Goal: Information Seeking & Learning: Understand process/instructions

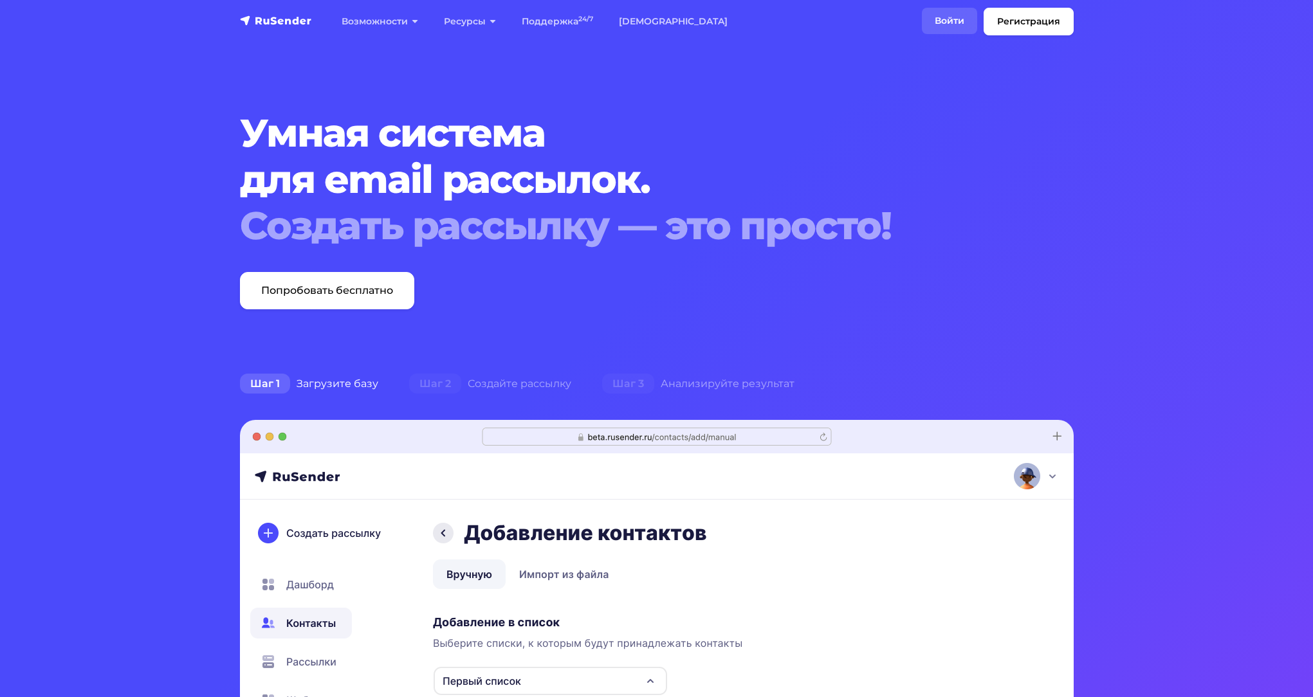
click at [947, 21] on link "Войти" at bounding box center [949, 21] width 55 height 26
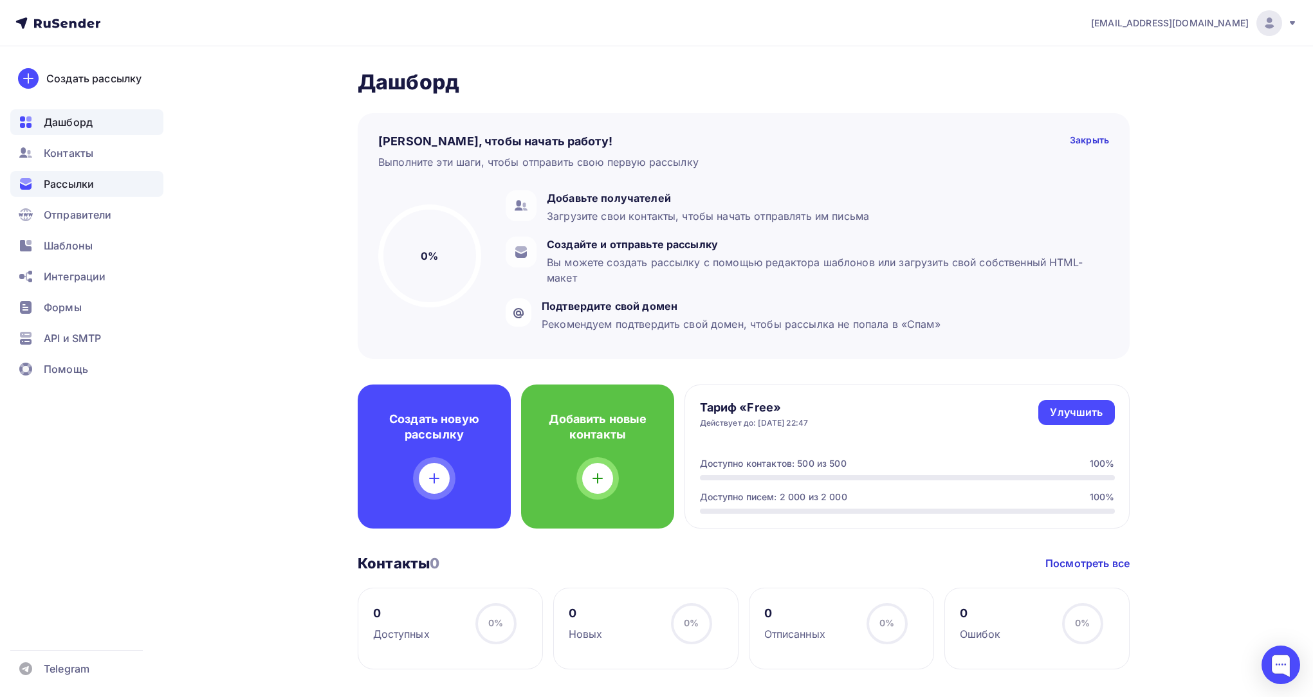
click at [95, 179] on div "Рассылки" at bounding box center [86, 184] width 153 height 26
click at [1072, 417] on div "Улучшить" at bounding box center [1076, 412] width 53 height 15
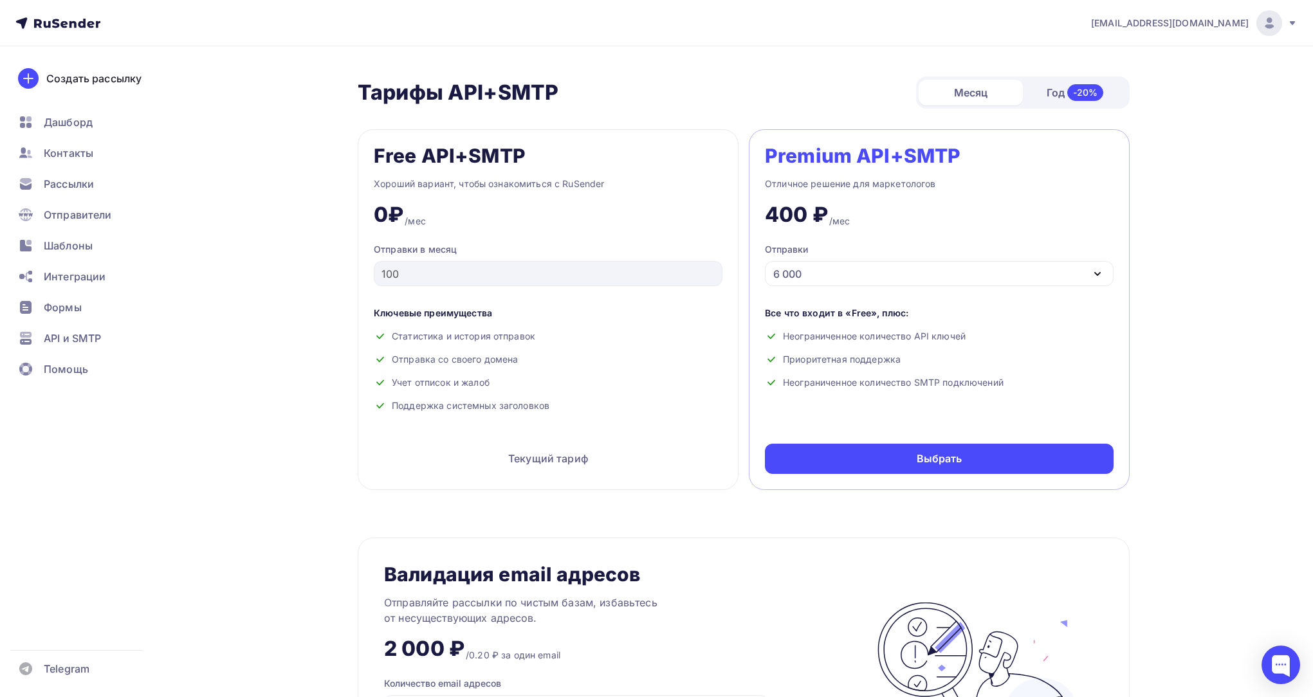
scroll to position [457, 0]
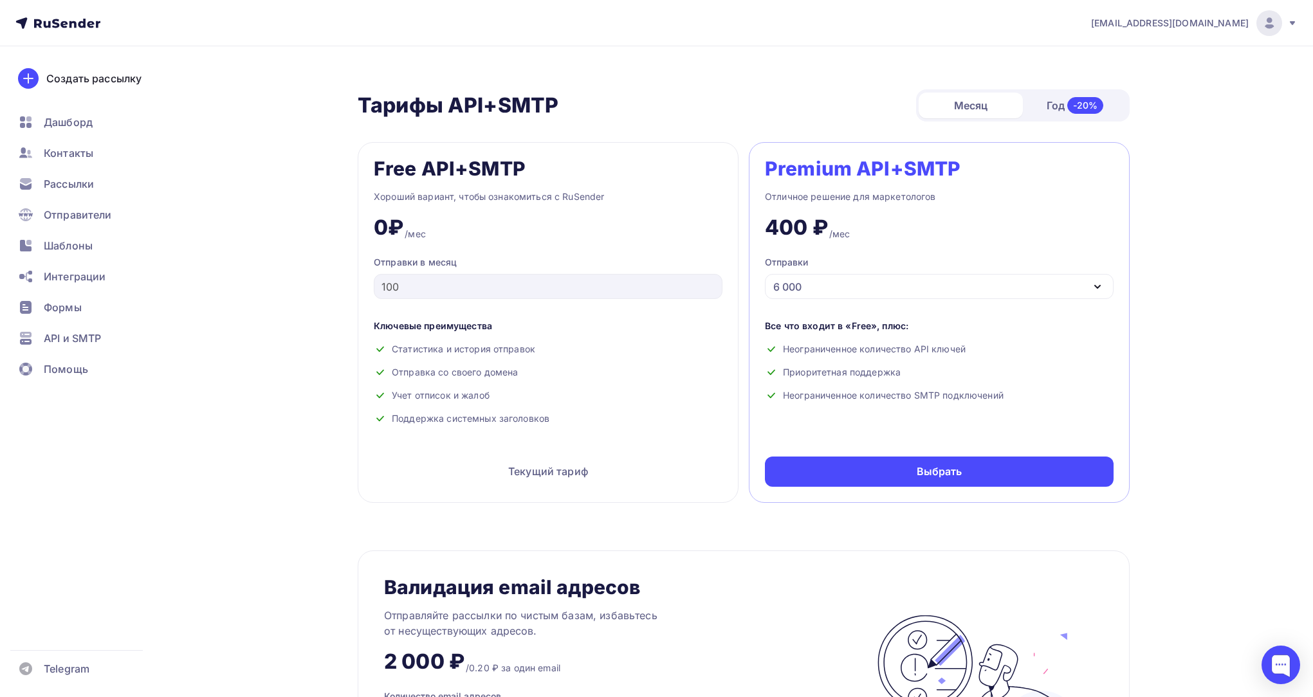
click at [1045, 104] on div "Год -20%" at bounding box center [1075, 105] width 104 height 27
click at [842, 294] on div "6 000" at bounding box center [939, 286] width 349 height 25
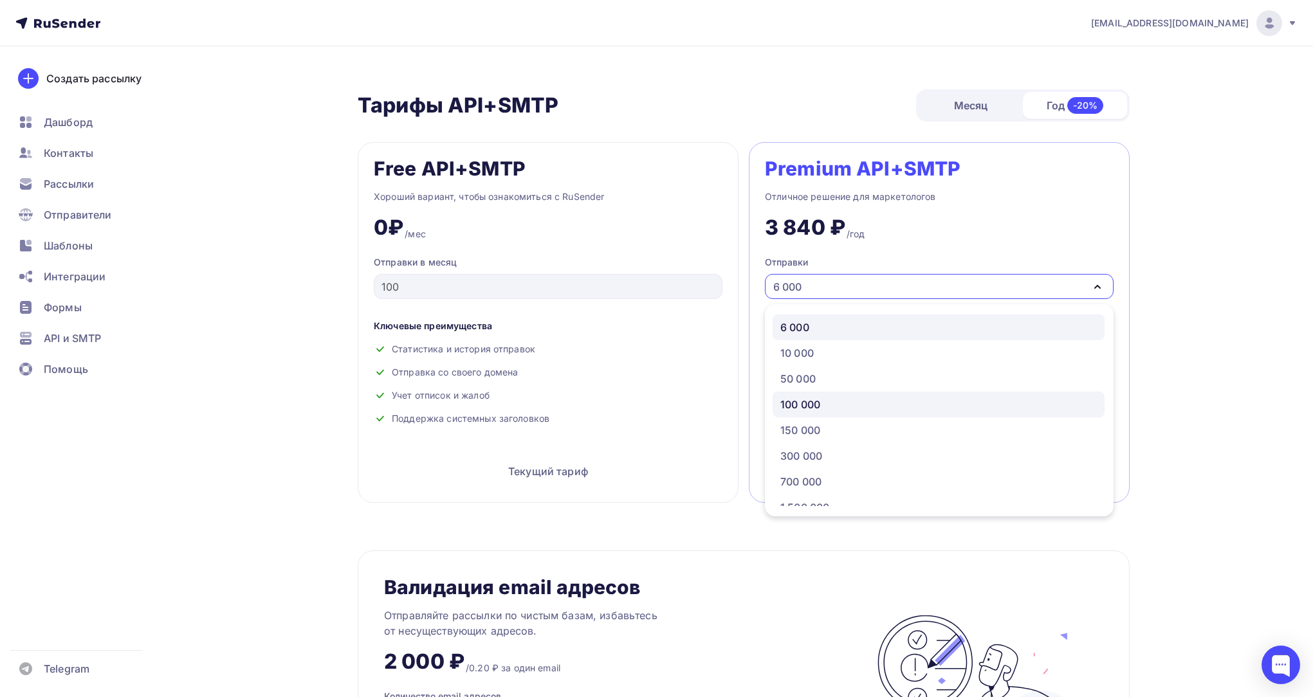
click at [851, 400] on div "100 000" at bounding box center [938, 404] width 316 height 15
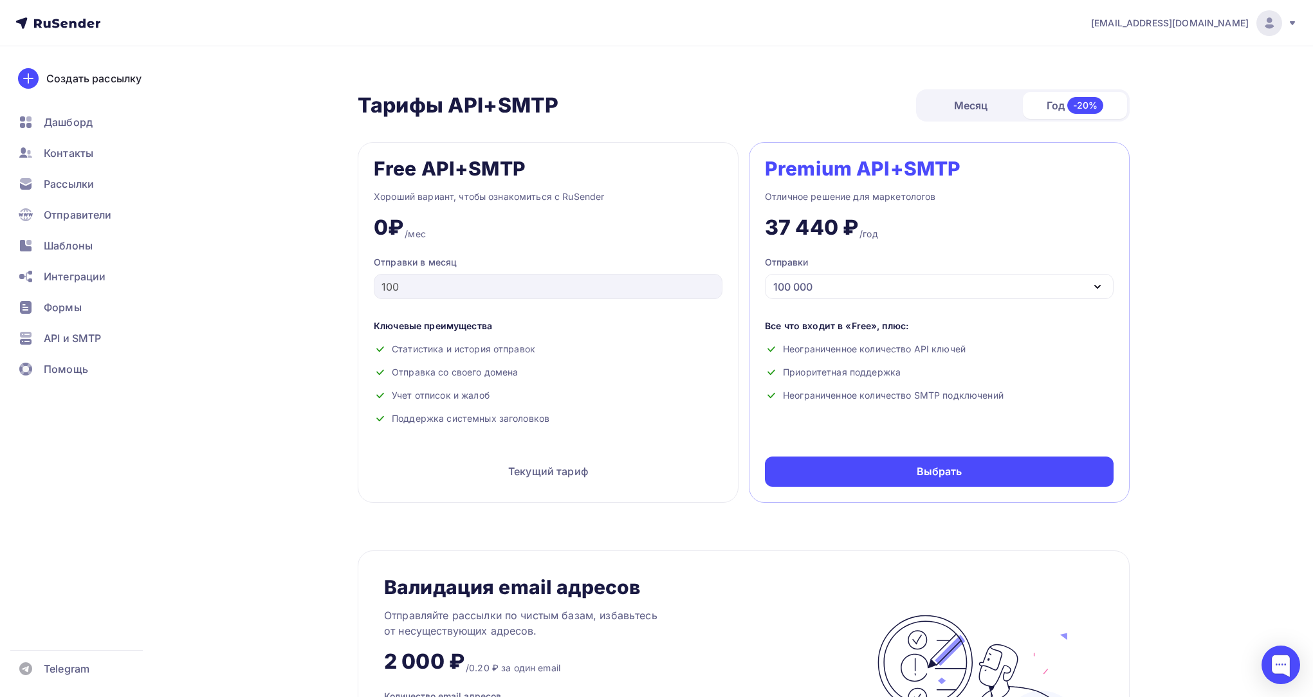
click at [837, 288] on div "100 000" at bounding box center [939, 286] width 349 height 25
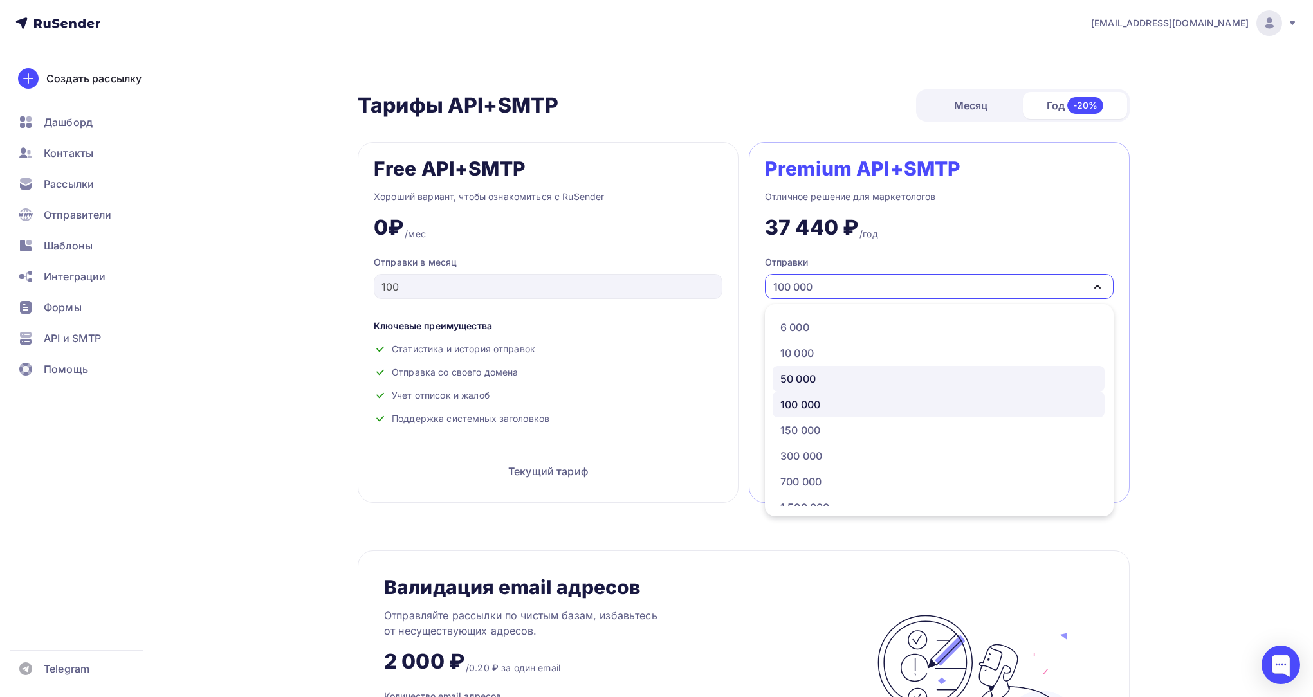
click at [791, 383] on div "50 000" at bounding box center [797, 378] width 35 height 15
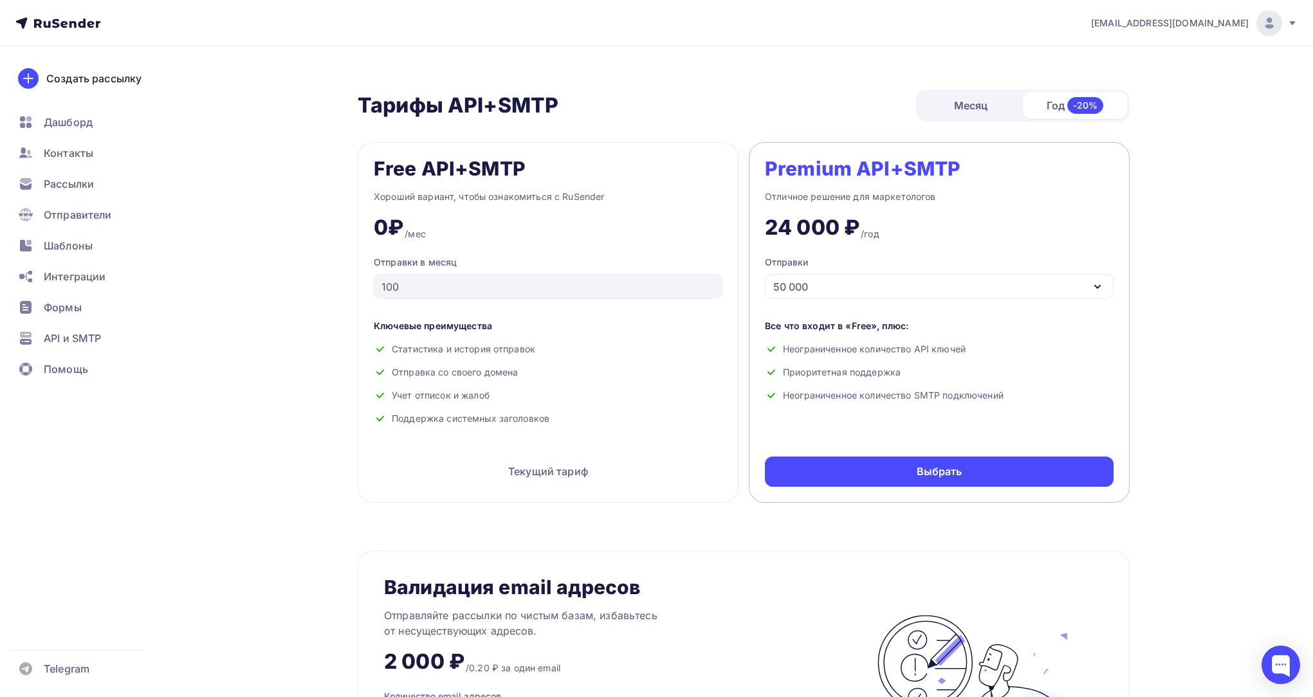
click at [990, 99] on div "Месяц" at bounding box center [971, 106] width 104 height 26
click at [883, 287] on div "50 000" at bounding box center [939, 286] width 349 height 25
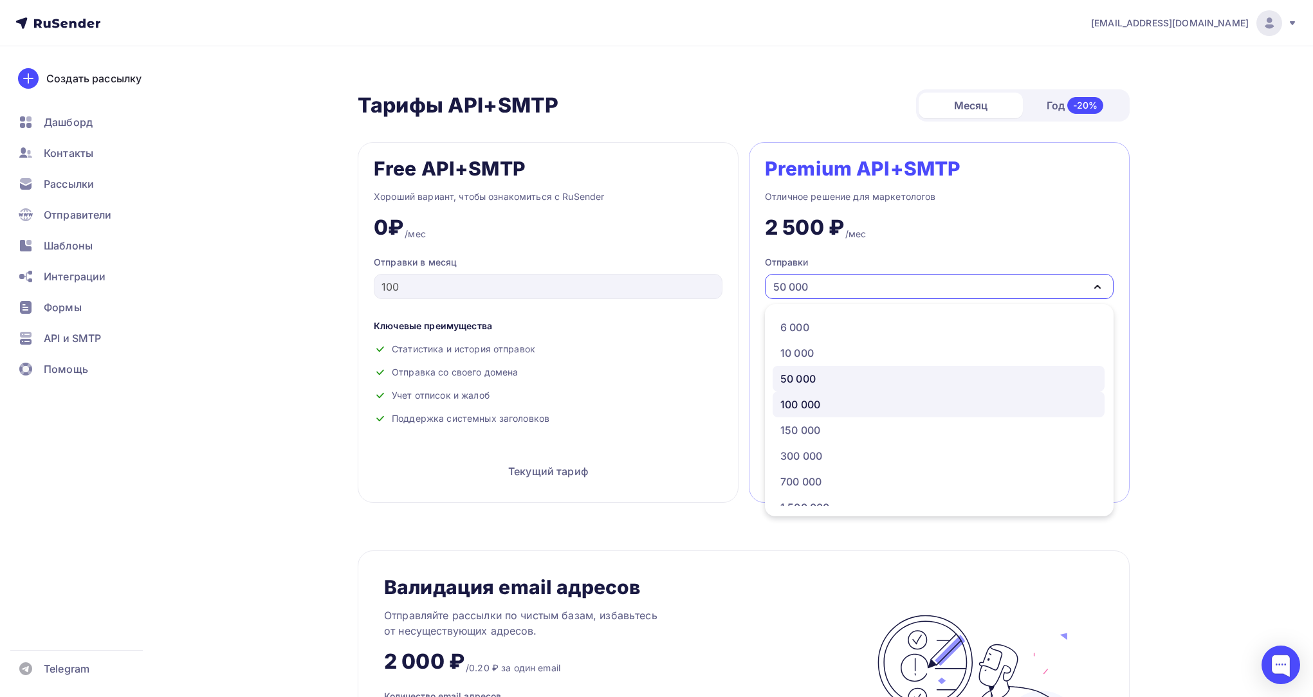
click at [833, 411] on div "100 000" at bounding box center [938, 404] width 316 height 15
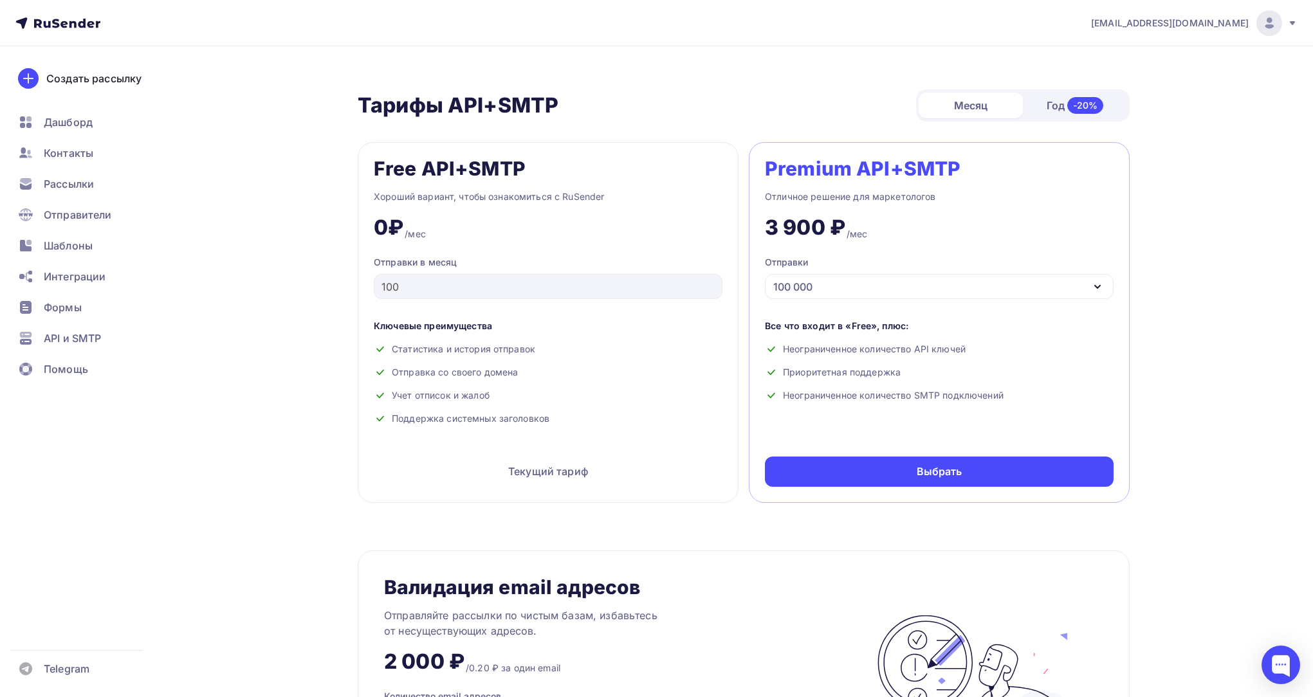
click at [821, 295] on div "100 000" at bounding box center [939, 286] width 349 height 25
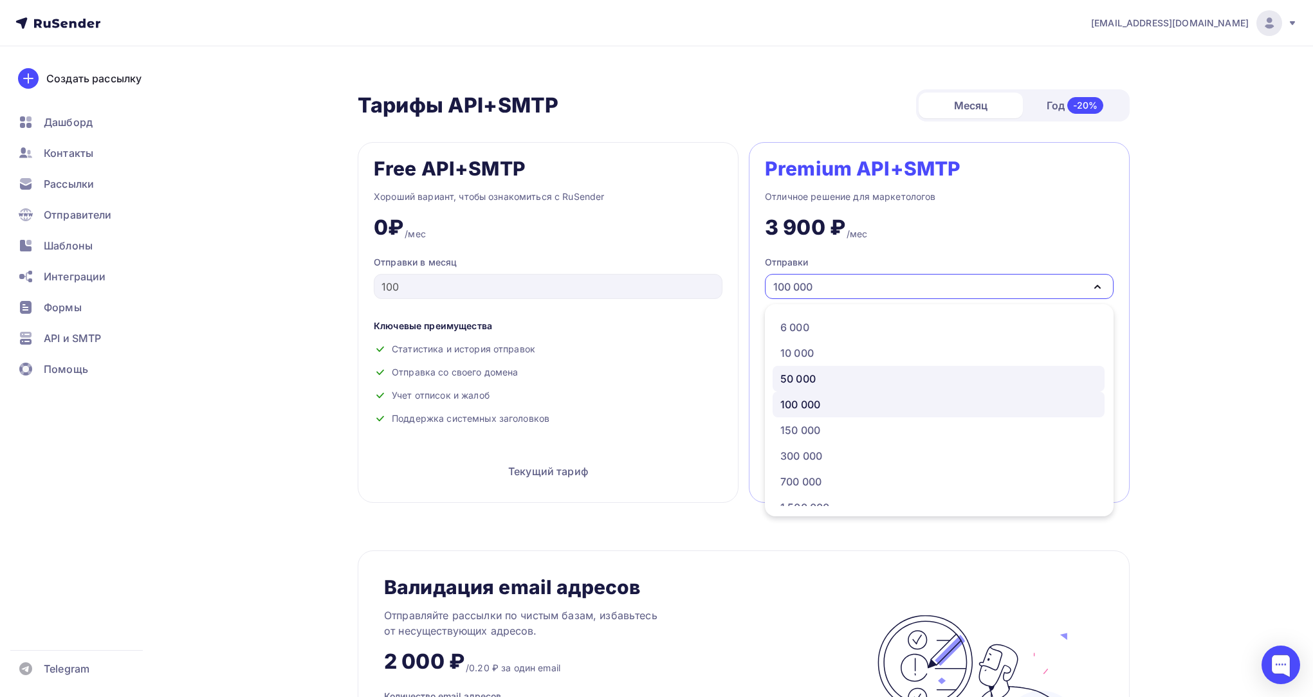
click at [798, 380] on div "50 000" at bounding box center [797, 378] width 35 height 15
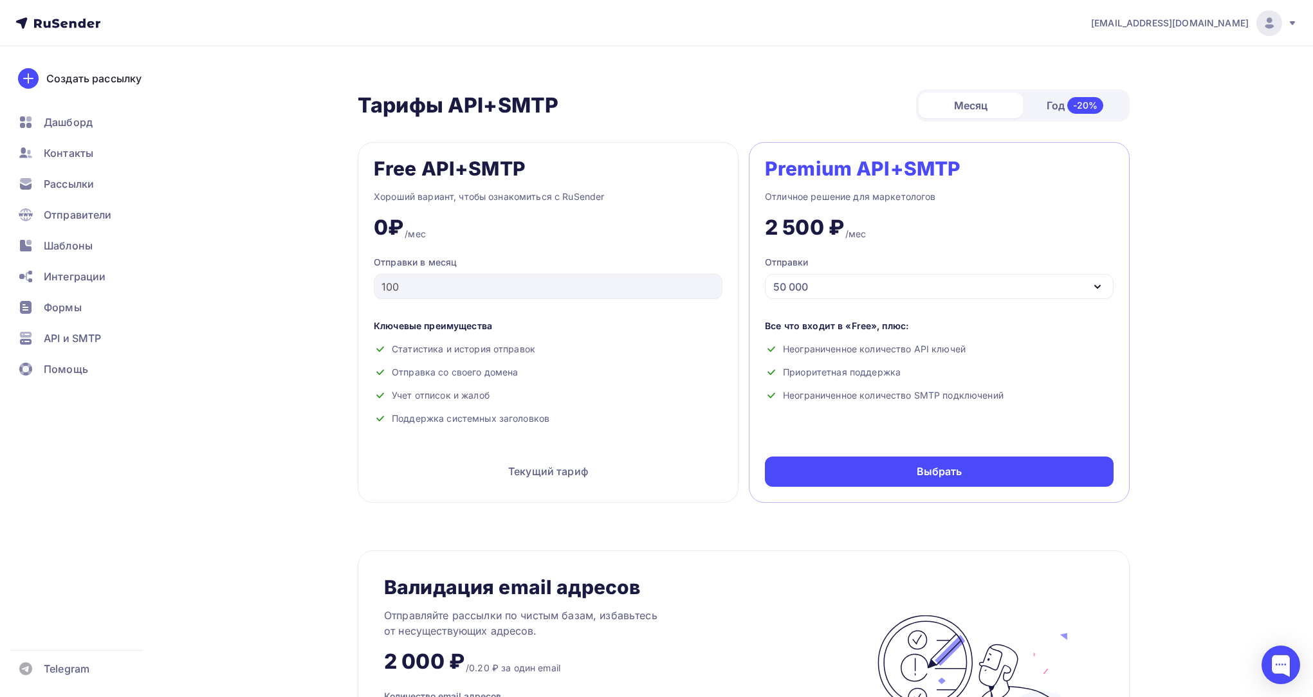
click at [838, 297] on div "50 000" at bounding box center [939, 286] width 349 height 25
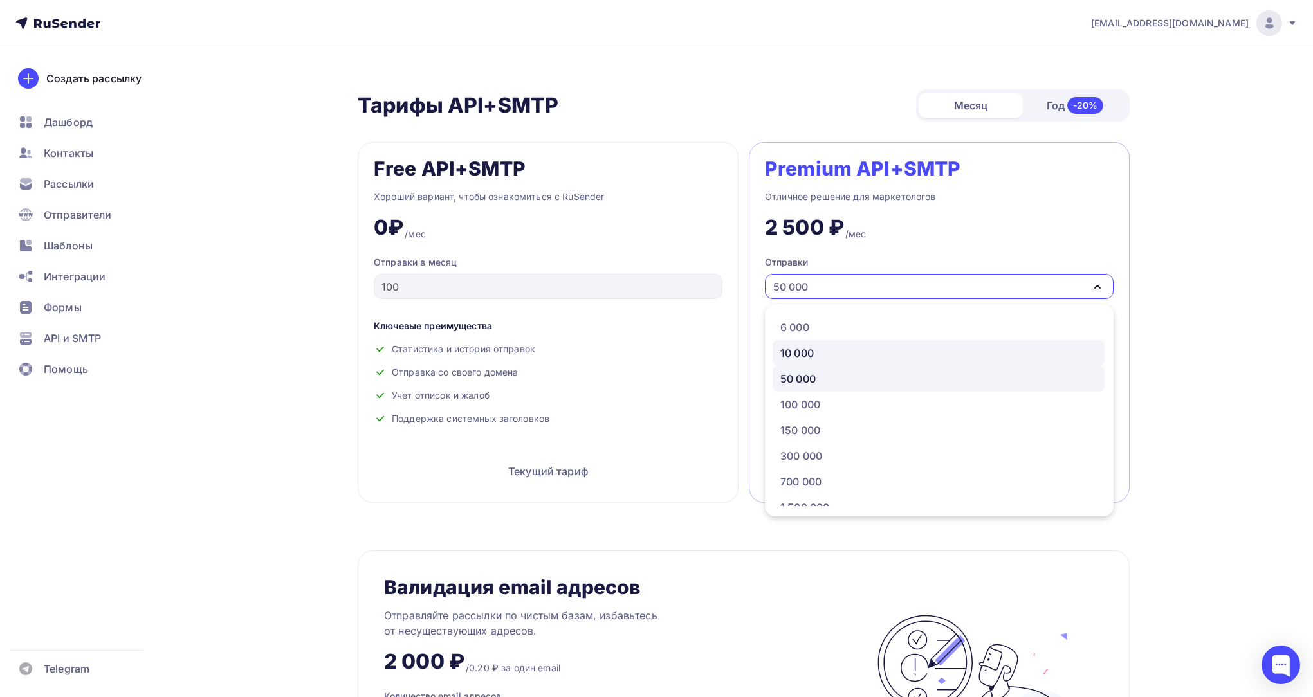
click at [811, 352] on div "10 000" at bounding box center [796, 352] width 33 height 15
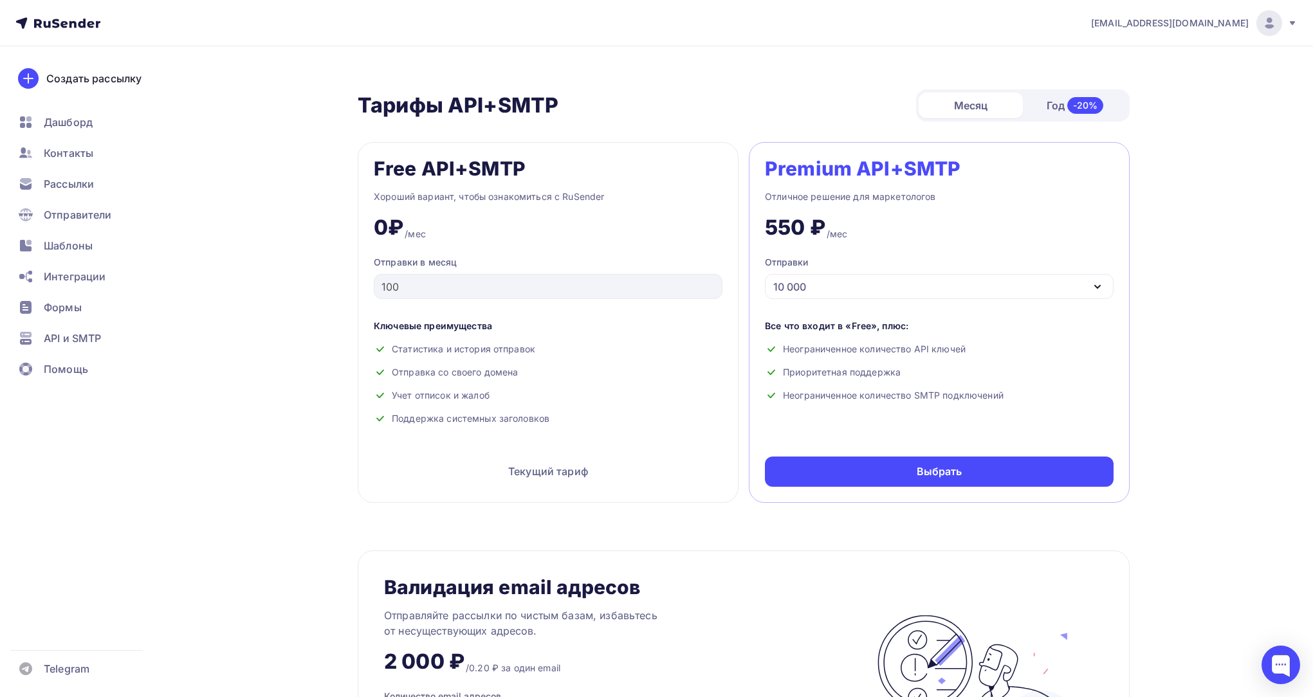
click at [819, 290] on div "10 000" at bounding box center [939, 286] width 349 height 25
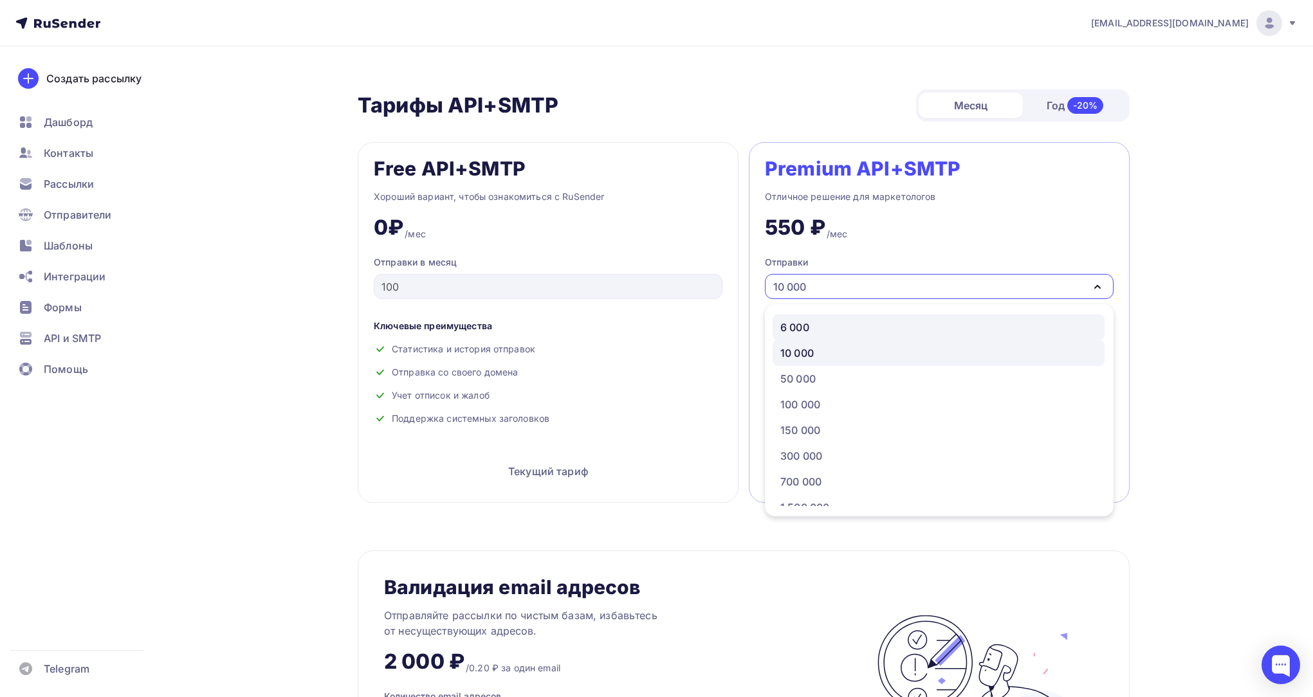
click at [801, 330] on div "6 000" at bounding box center [794, 327] width 29 height 15
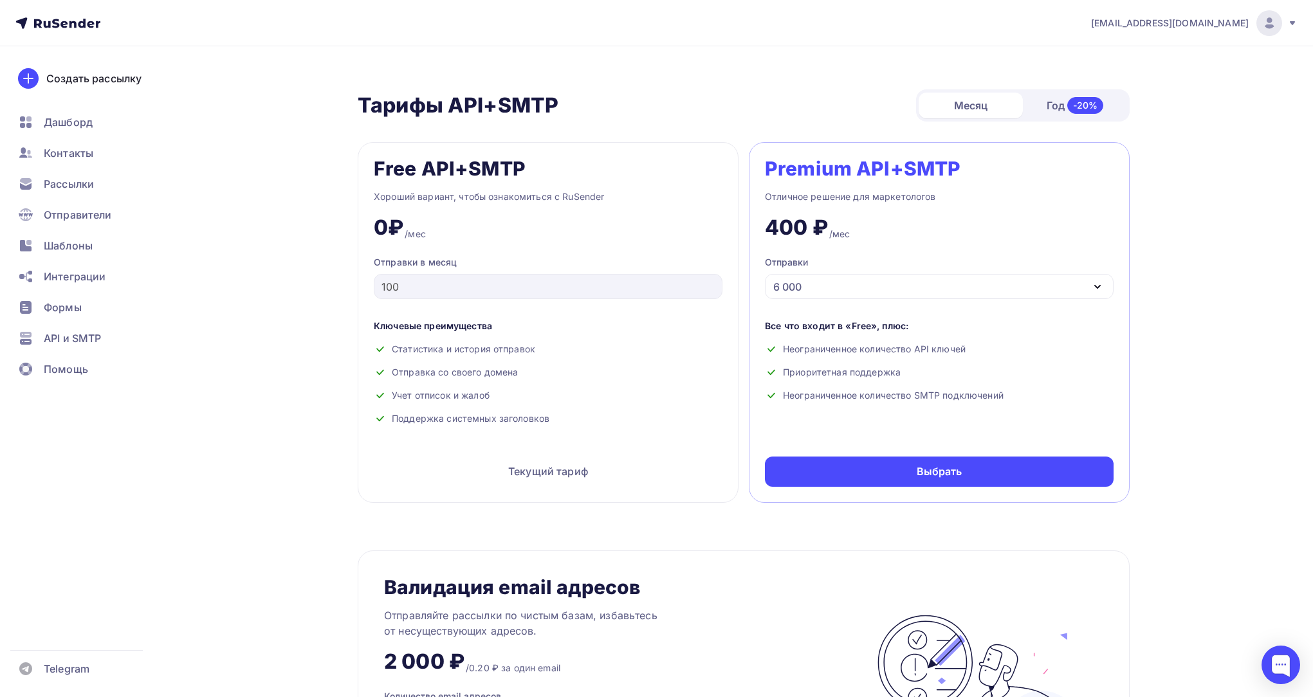
click at [834, 290] on div "6 000" at bounding box center [939, 286] width 349 height 25
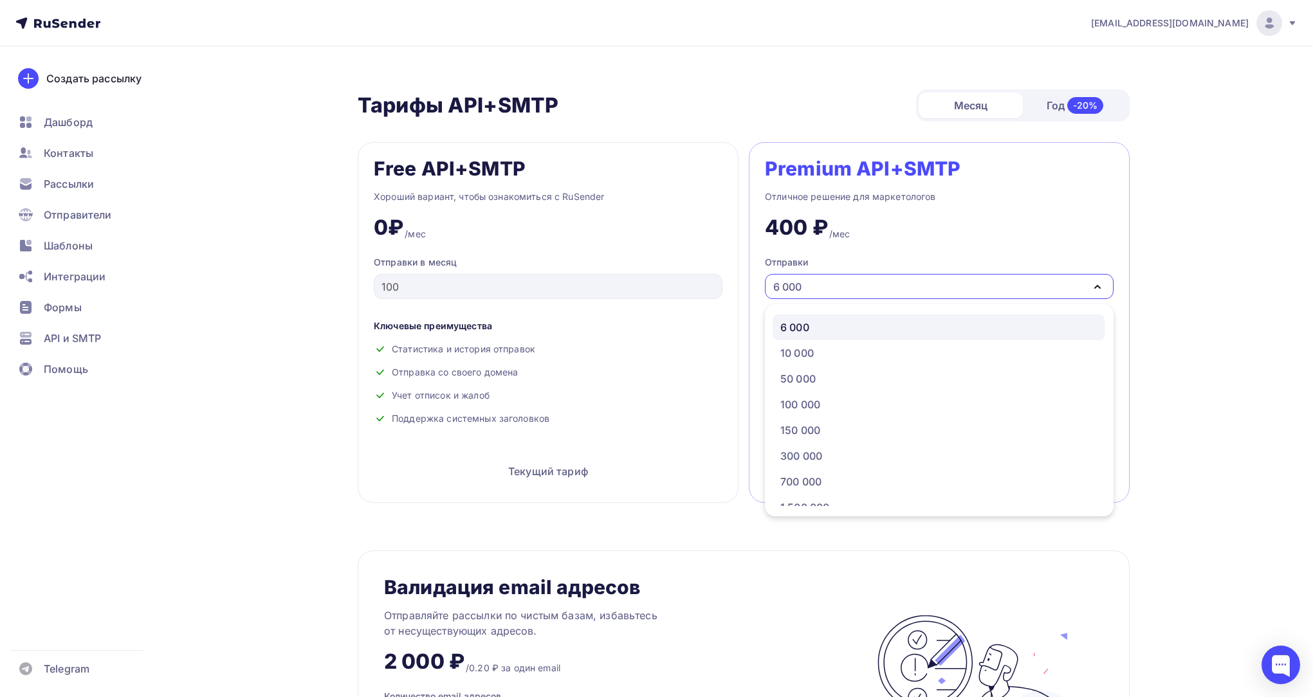
click at [794, 328] on div "6 000" at bounding box center [794, 327] width 29 height 15
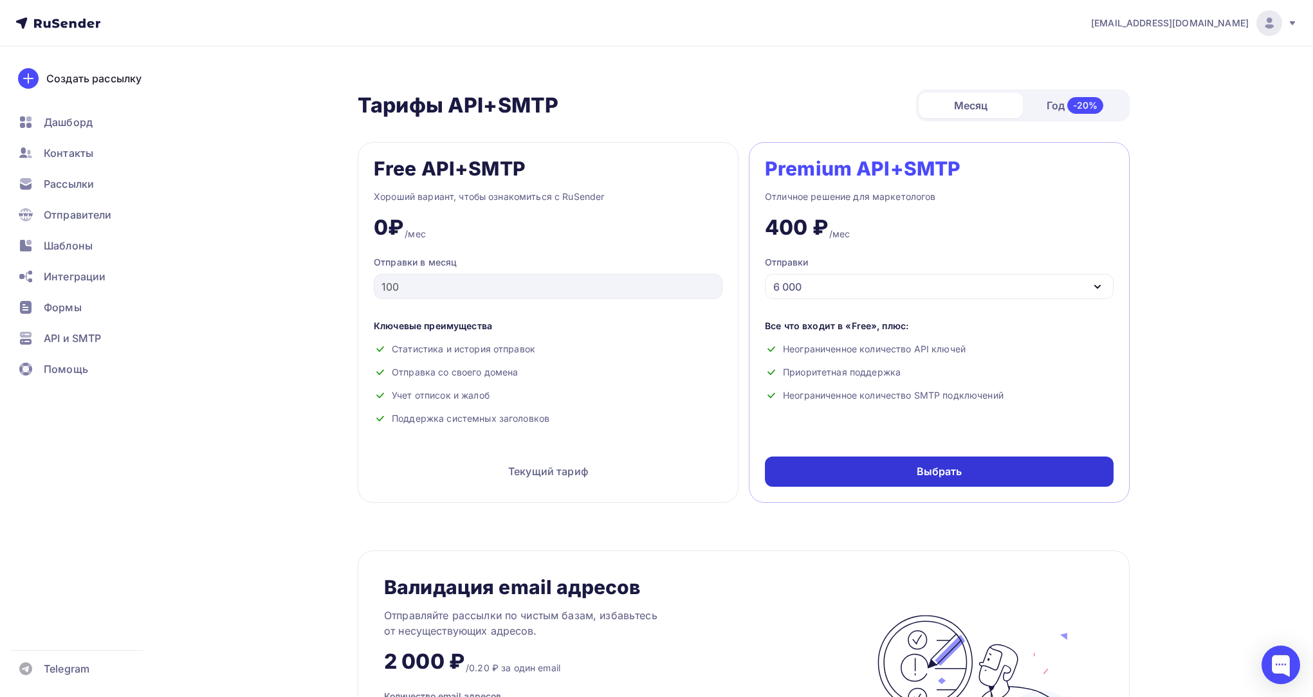
click at [851, 466] on div "Выбрать" at bounding box center [939, 472] width 349 height 30
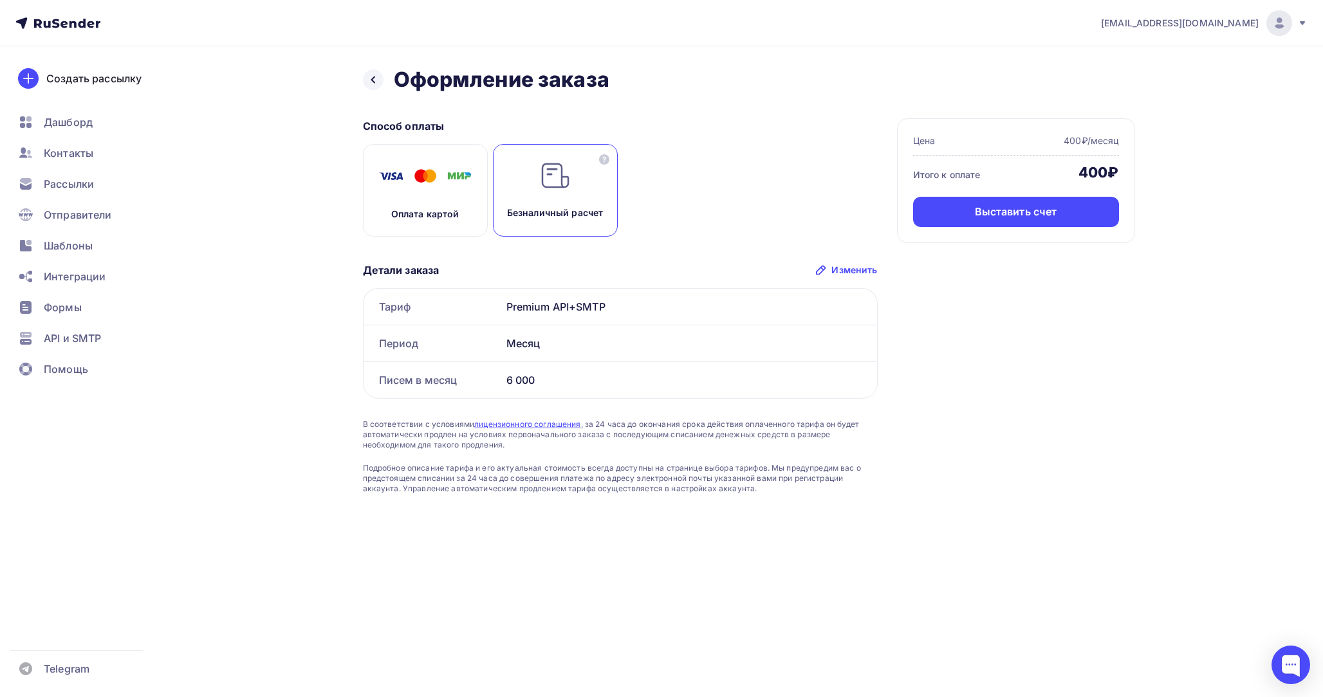
click at [466, 197] on div "Оплата картой" at bounding box center [425, 190] width 125 height 93
click at [546, 225] on div "Безналичный расчет" at bounding box center [555, 190] width 125 height 93
click at [414, 206] on div "Оплата картой" at bounding box center [425, 190] width 125 height 93
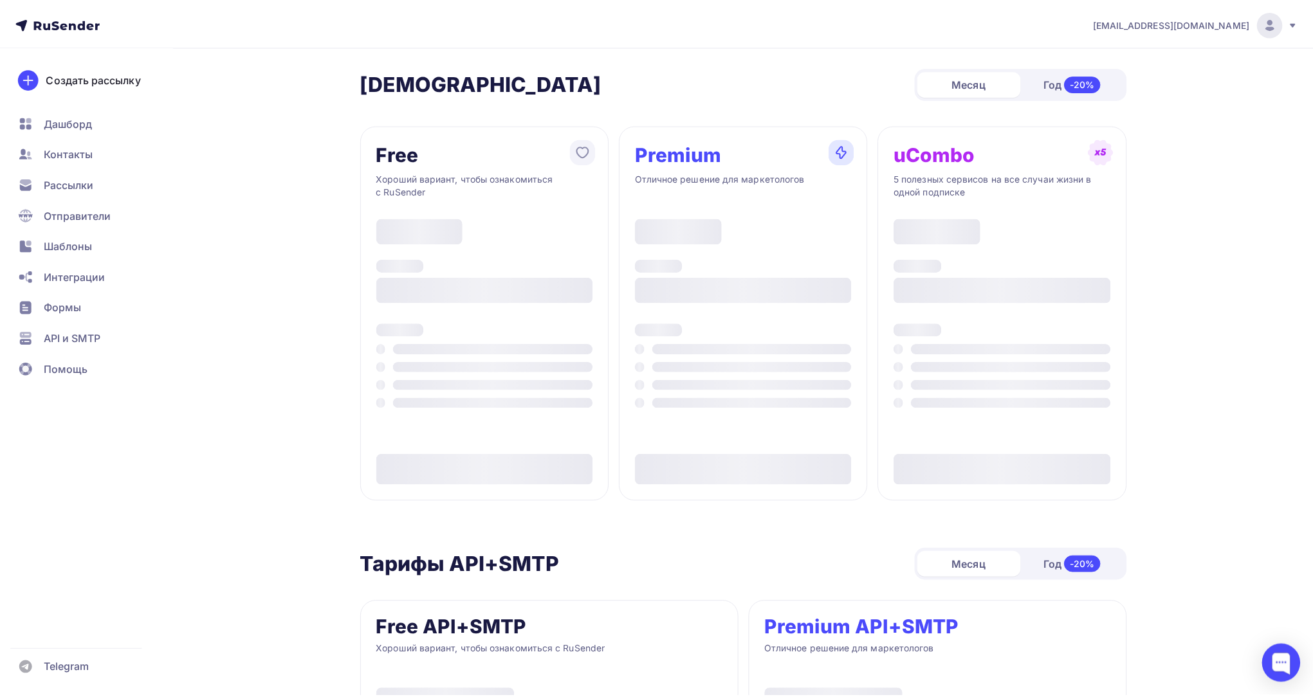
scroll to position [457, 0]
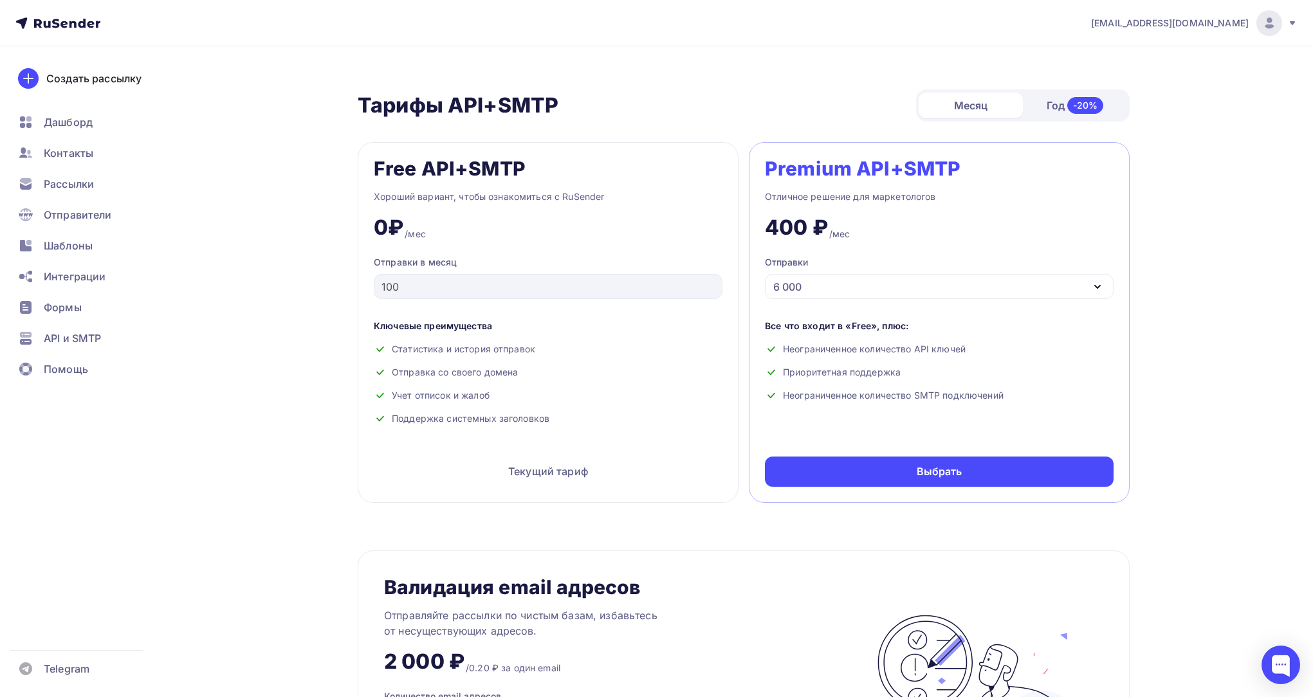
click at [838, 288] on div "6 000" at bounding box center [939, 286] width 349 height 25
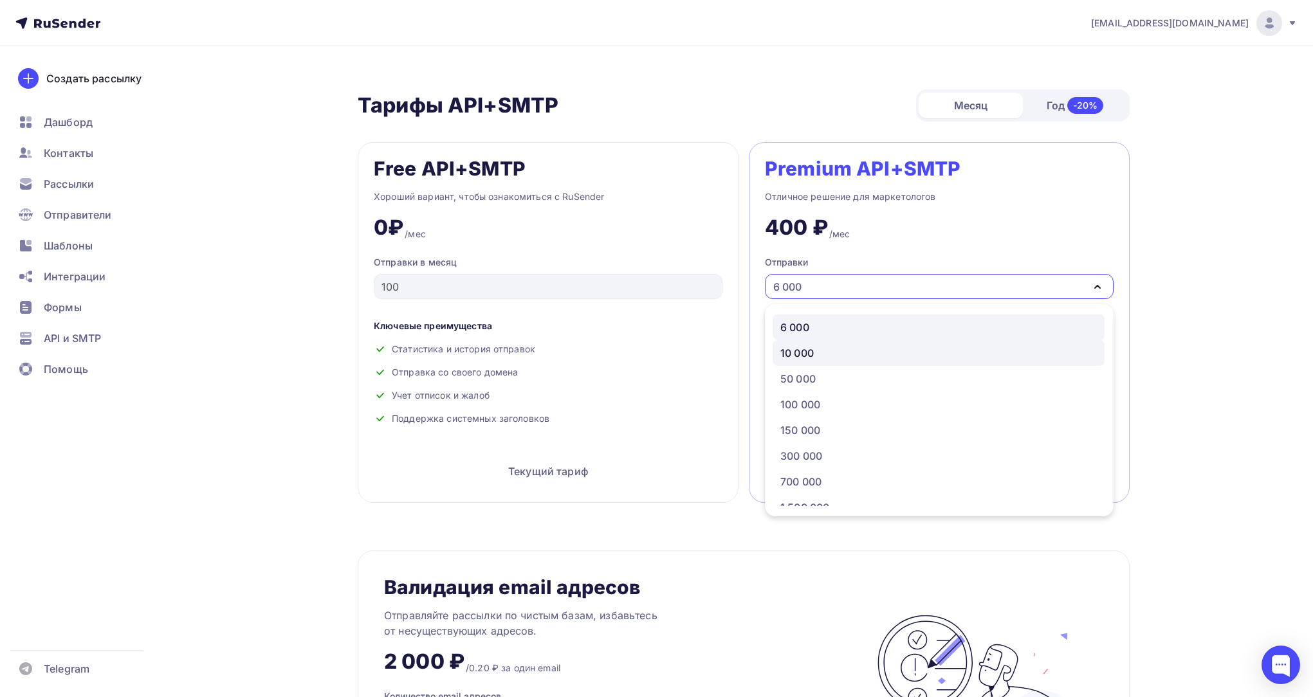
click at [817, 348] on div "10 000" at bounding box center [938, 352] width 316 height 15
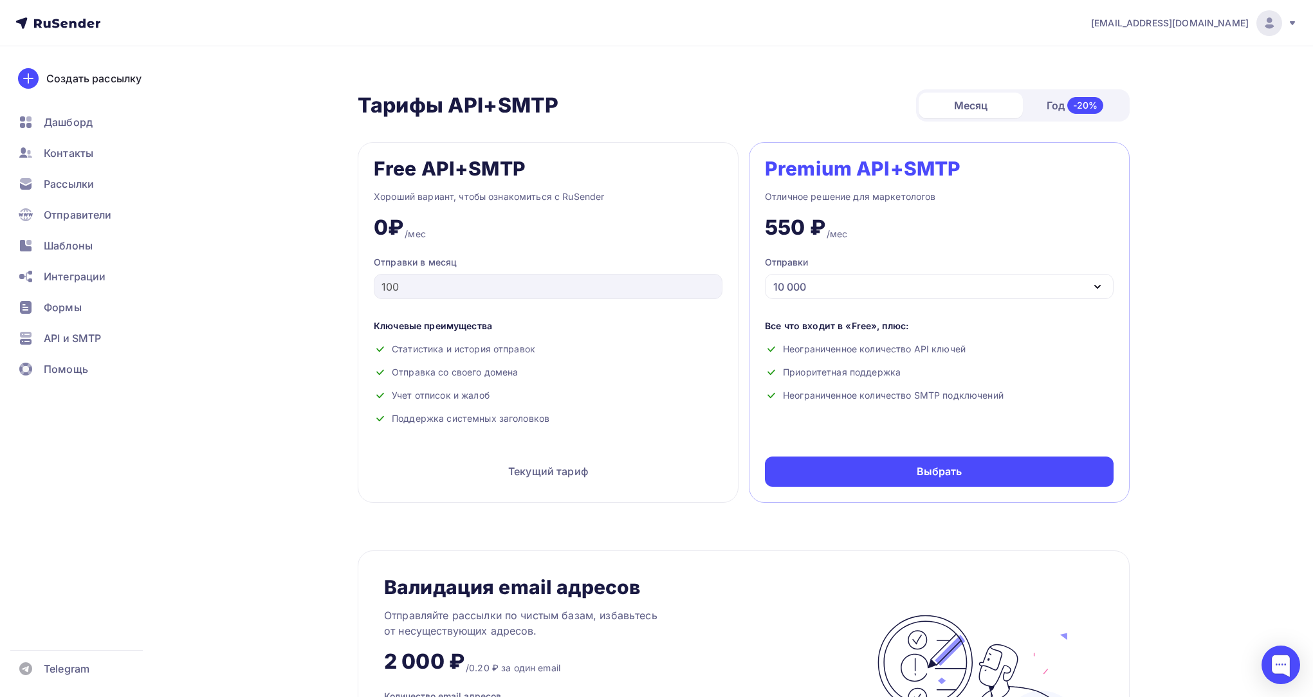
click at [832, 291] on div "10 000" at bounding box center [939, 286] width 349 height 25
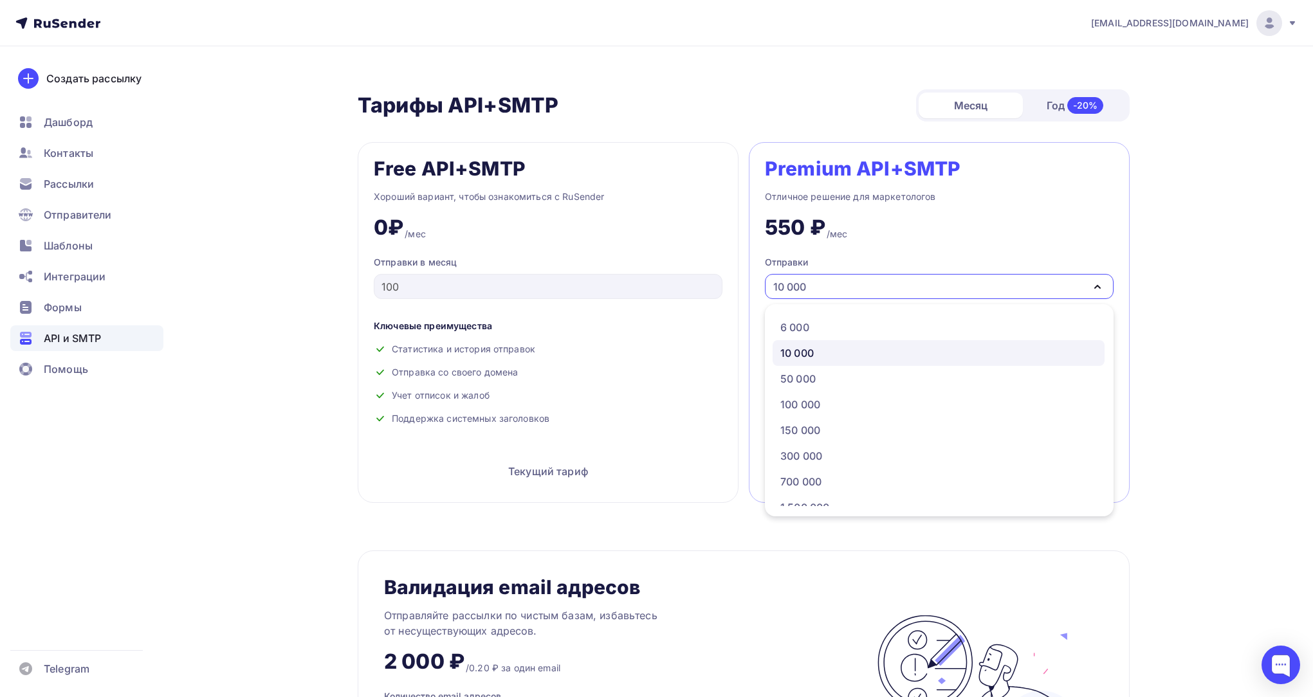
click at [71, 326] on div "API и SMTP" at bounding box center [86, 339] width 153 height 26
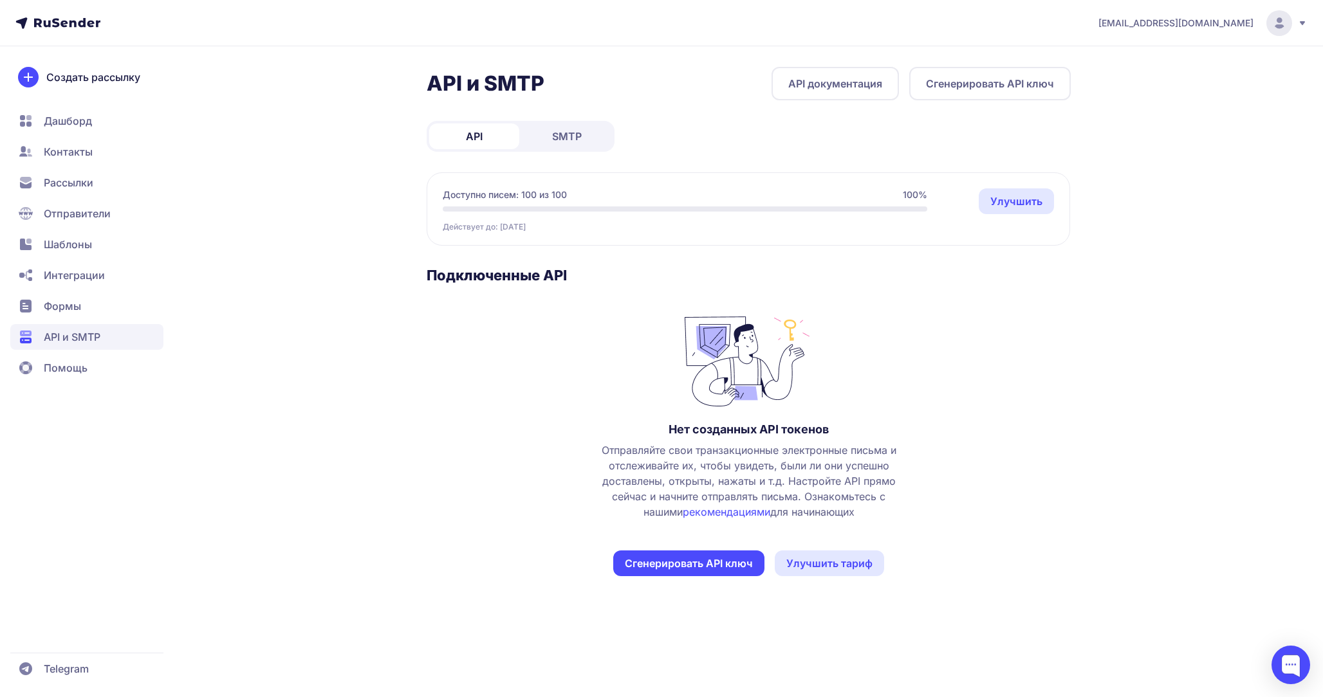
click at [832, 91] on link "API документация" at bounding box center [834, 83] width 127 height 33
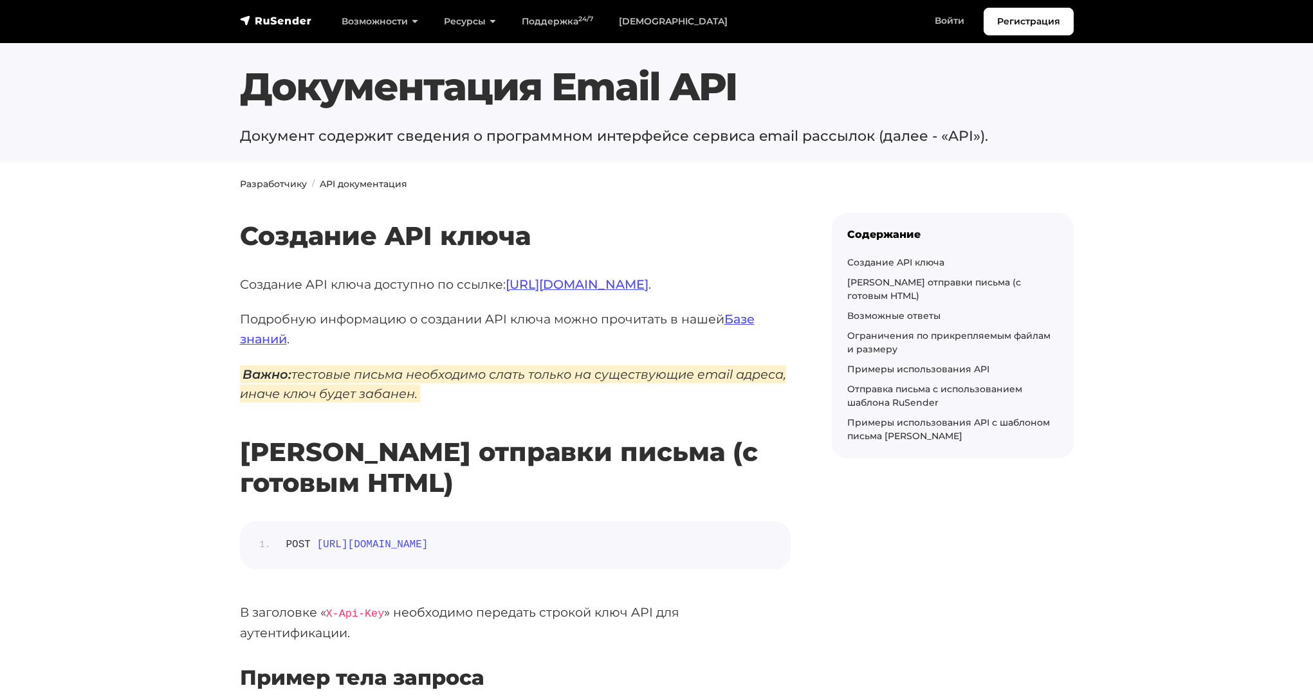
click at [234, 64] on div "Документация Email API Документ содержит сведения о программном интерфейсе серв…" at bounding box center [656, 105] width 849 height 83
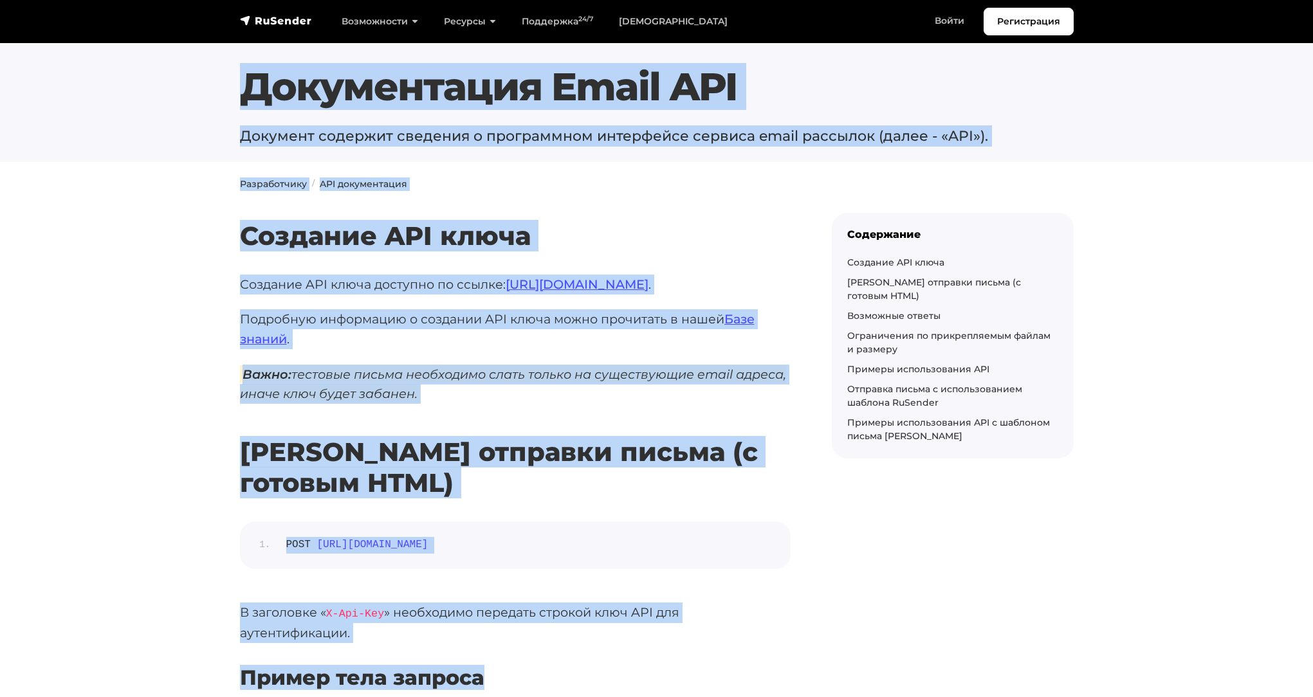
drag, startPoint x: 234, startPoint y: 64, endPoint x: 371, endPoint y: 656, distance: 607.6
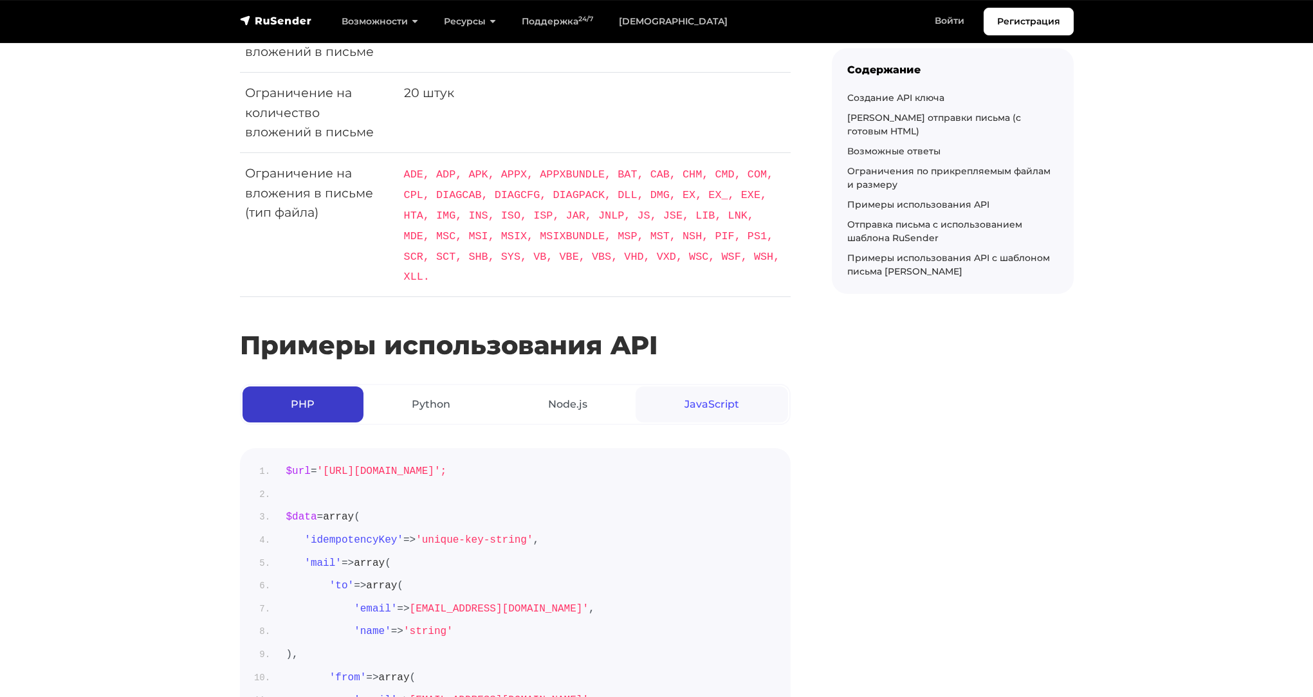
scroll to position [4639, 0]
click at [436, 394] on link "Python" at bounding box center [431, 405] width 136 height 36
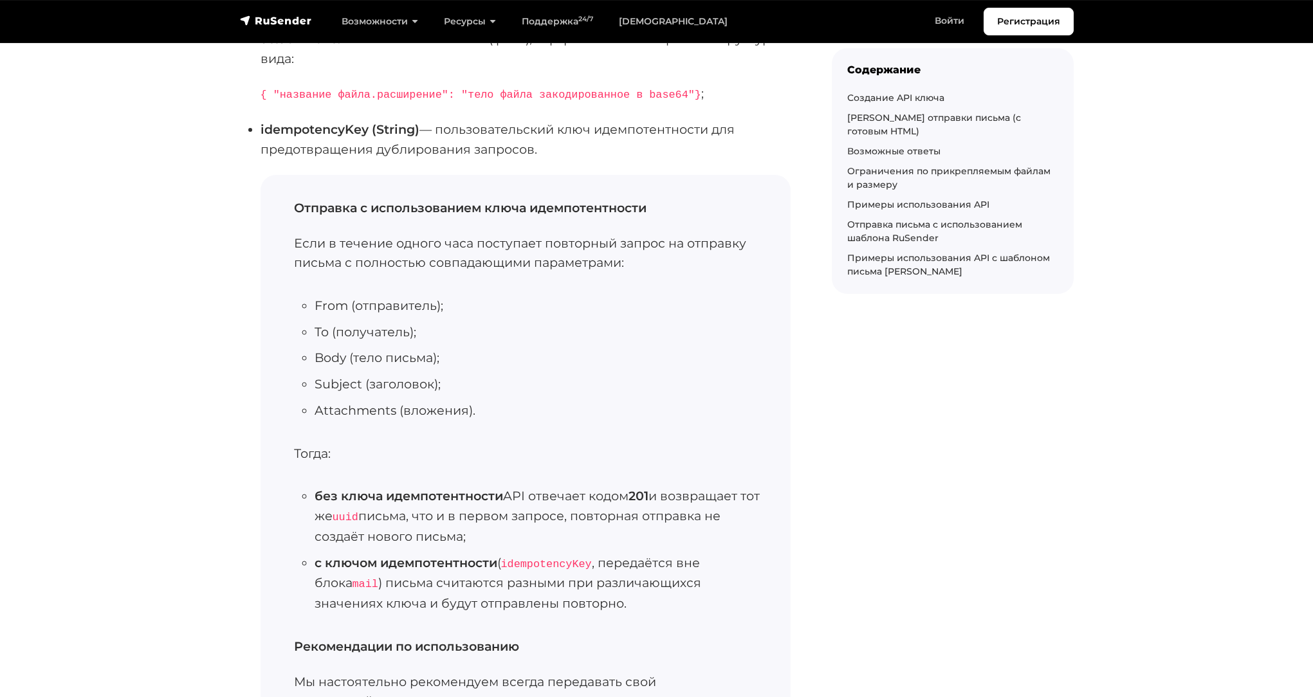
scroll to position [7269, 0]
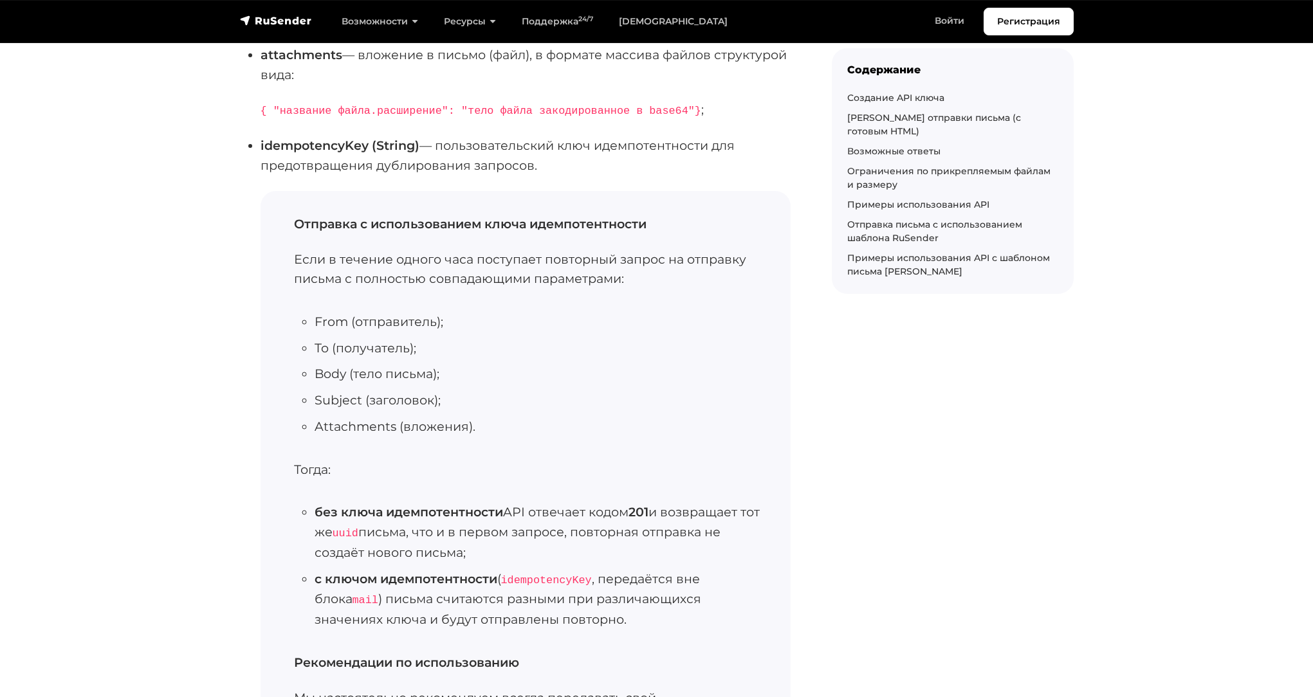
click at [412, 233] on div "Отправка с использованием ключа идемпотентности Если в течение одного часа пост…" at bounding box center [526, 554] width 530 height 726
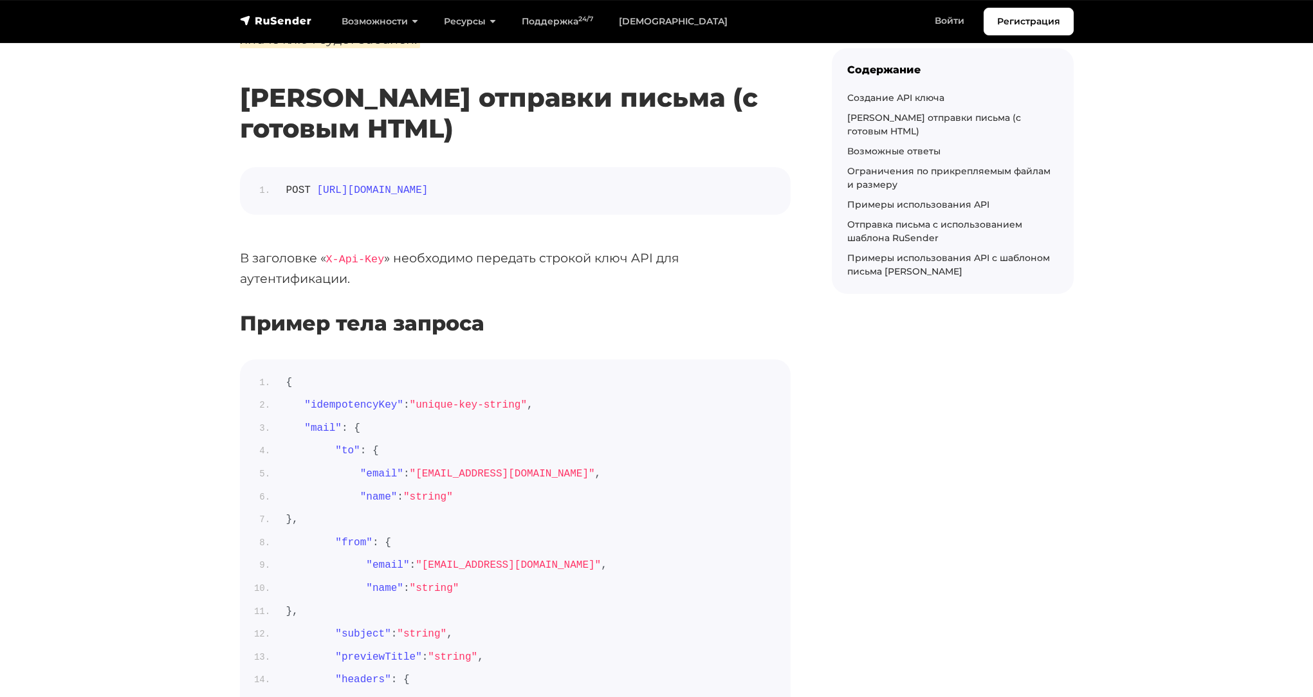
scroll to position [351, 0]
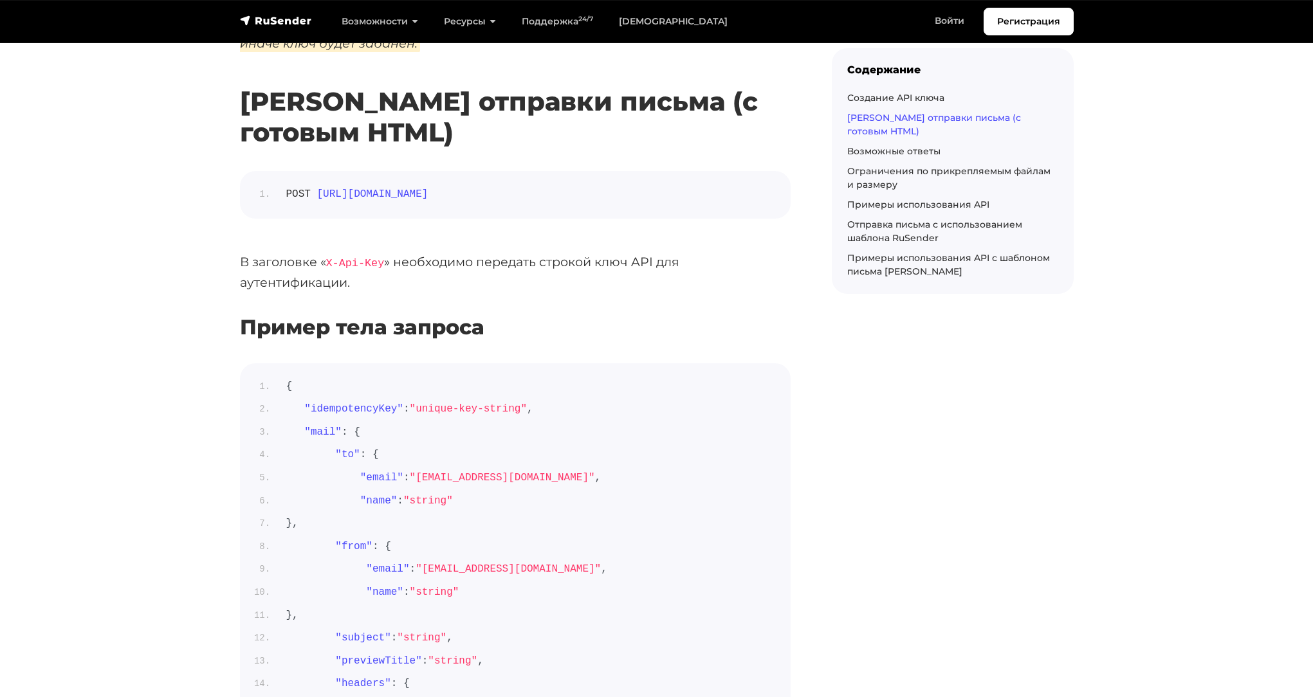
click at [892, 115] on link "Роут отправки письма (с готовым HTML)" at bounding box center [934, 124] width 174 height 25
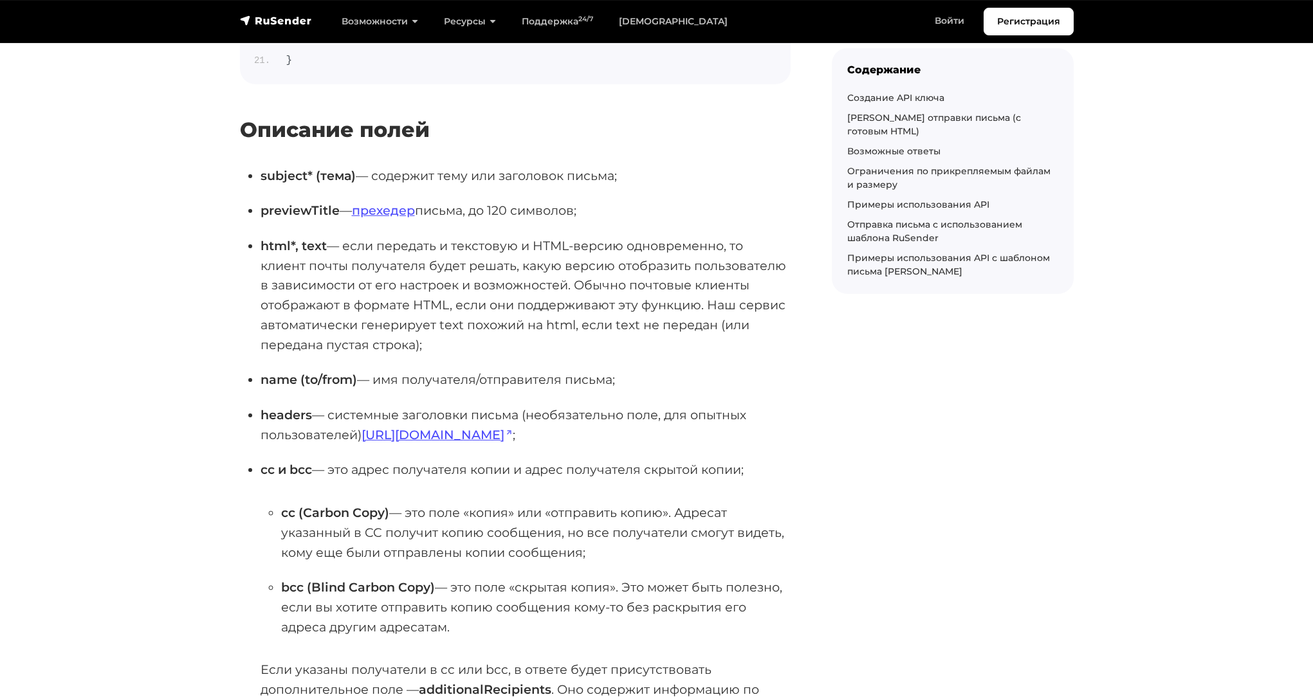
scroll to position [1135, 0]
